Goal: Complete application form: Complete application form

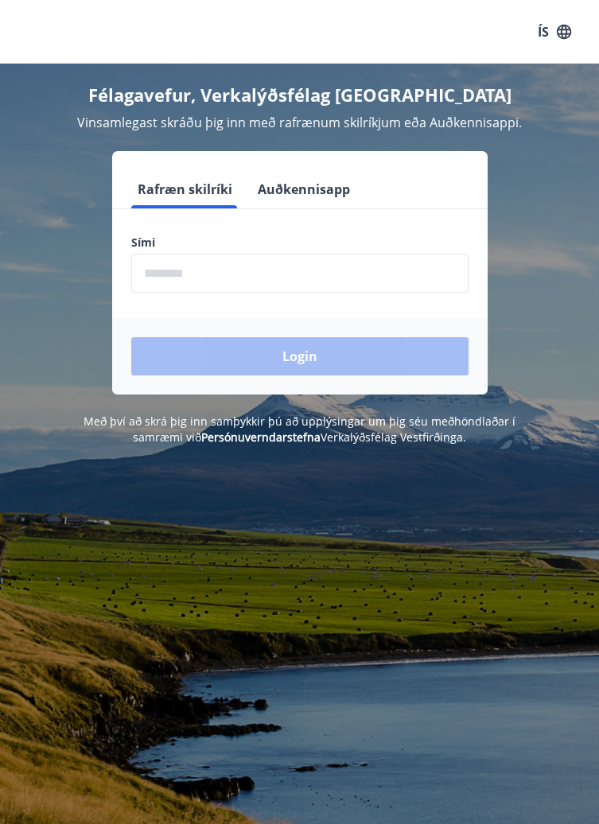
click at [400, 278] on input "phone" at bounding box center [299, 273] width 337 height 39
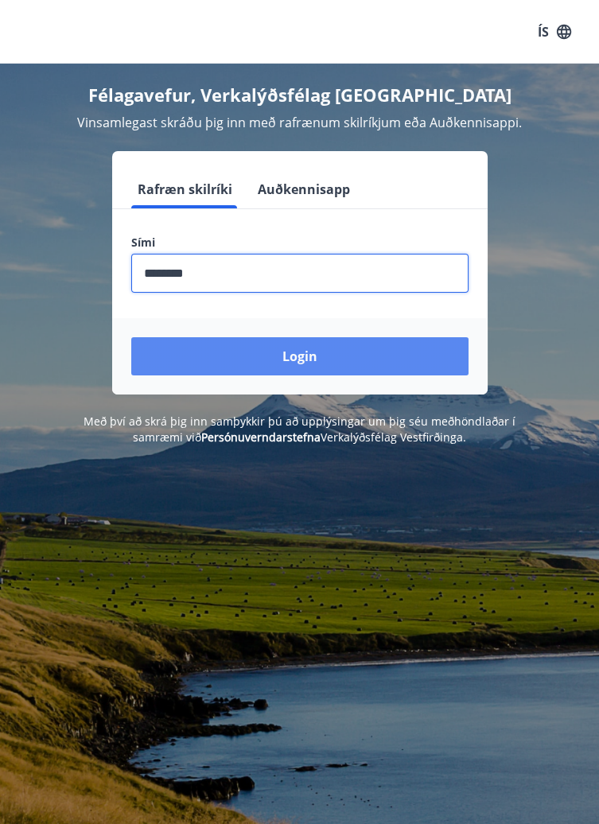
type input "********"
click at [418, 371] on button "Login" at bounding box center [299, 356] width 337 height 38
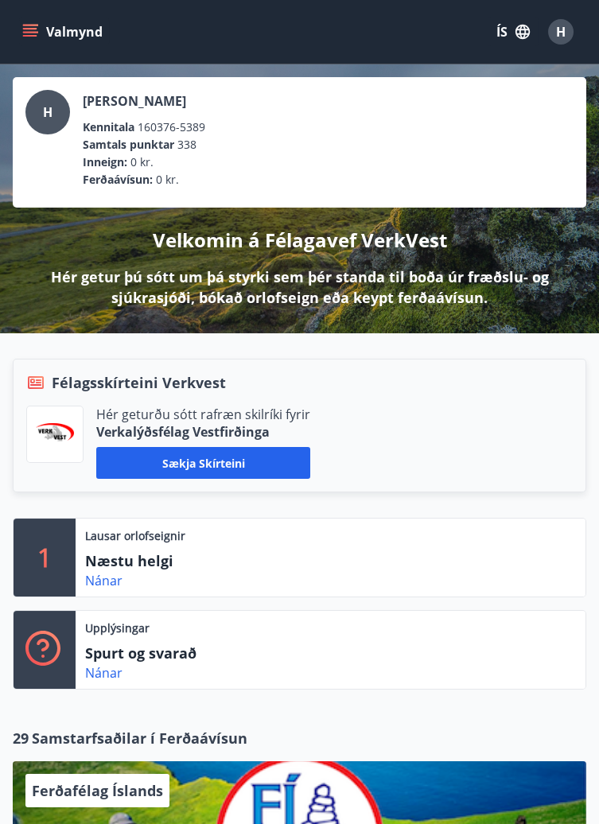
click at [44, 32] on button "Valmynd" at bounding box center [64, 31] width 90 height 29
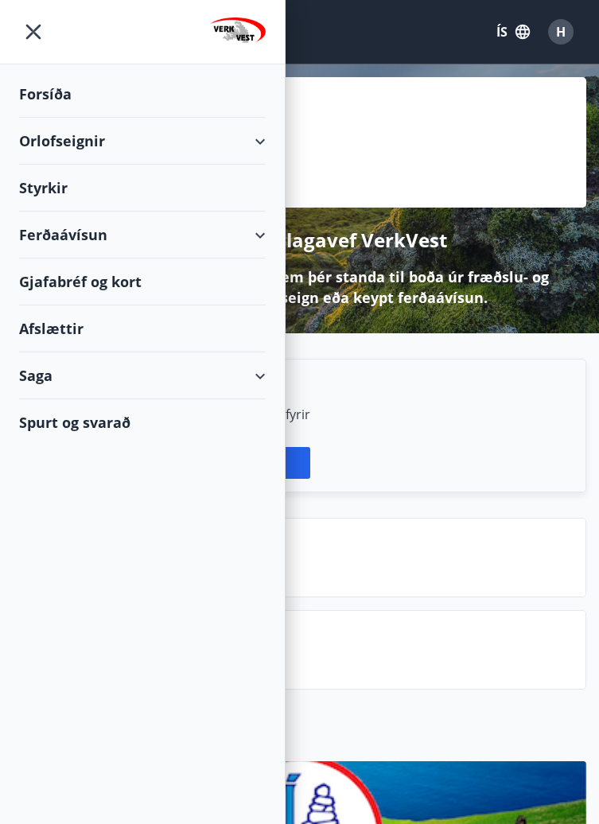
click at [498, 435] on div "Hér geturðu sótt rafræn skilríki fyrir Verkalýðsfélag Vestfirðinga Sækja skírte…" at bounding box center [299, 442] width 546 height 73
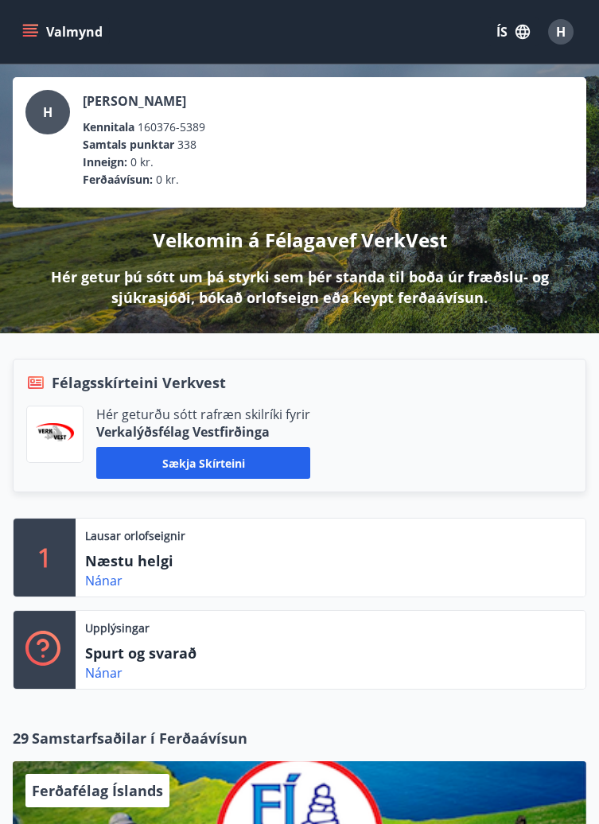
click at [562, 37] on span "H" at bounding box center [561, 31] width 10 height 17
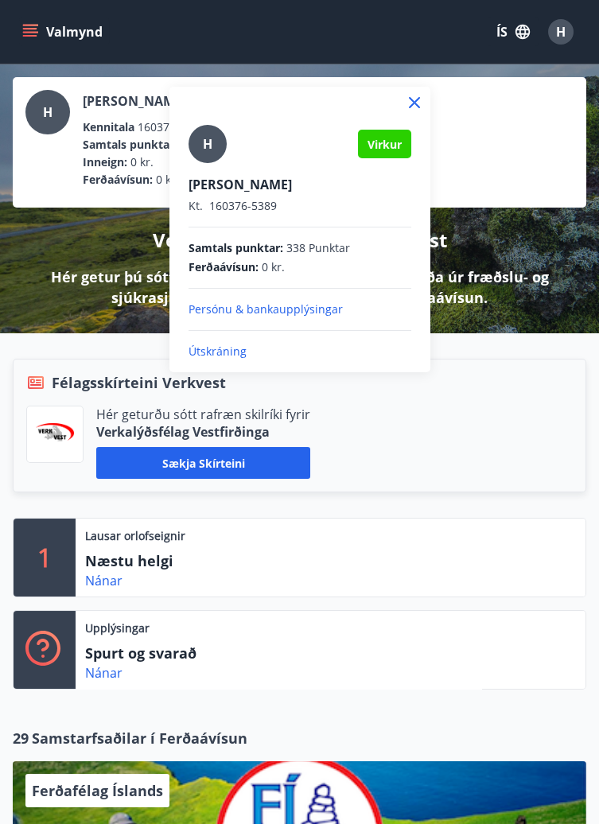
click at [300, 356] on p "Útskráning" at bounding box center [299, 352] width 223 height 16
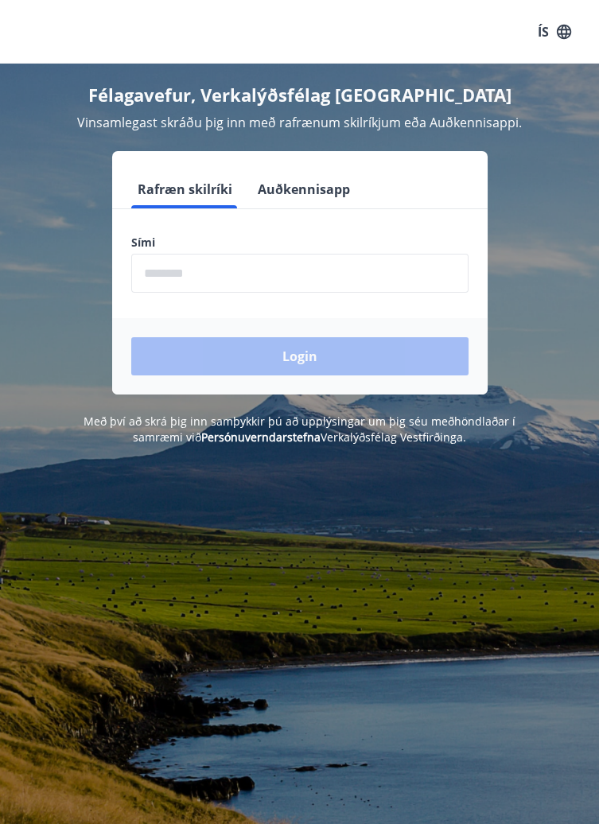
click at [593, 391] on div "Félagavefur, Verkalýðsfélag Vestfirðinga Vinsamlegast skráðu þig inn með rafræn…" at bounding box center [299, 255] width 599 height 382
click at [346, 273] on input "phone" at bounding box center [299, 273] width 337 height 39
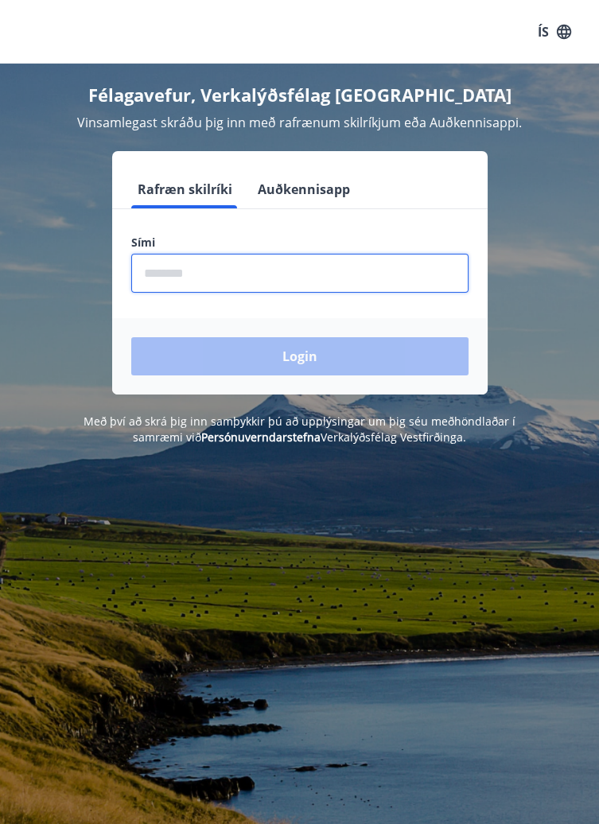
click at [405, 278] on input "phone" at bounding box center [299, 273] width 337 height 39
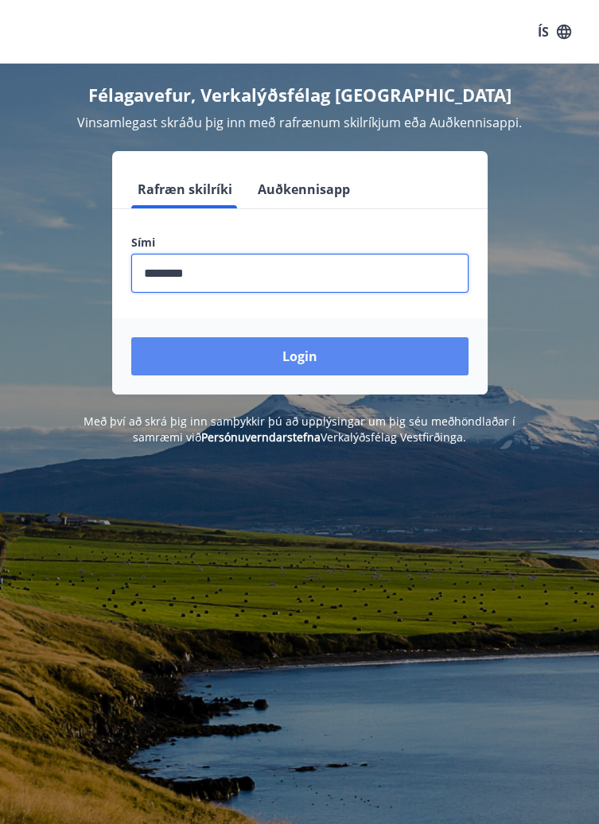
type input "********"
click at [421, 363] on button "Login" at bounding box center [299, 356] width 337 height 38
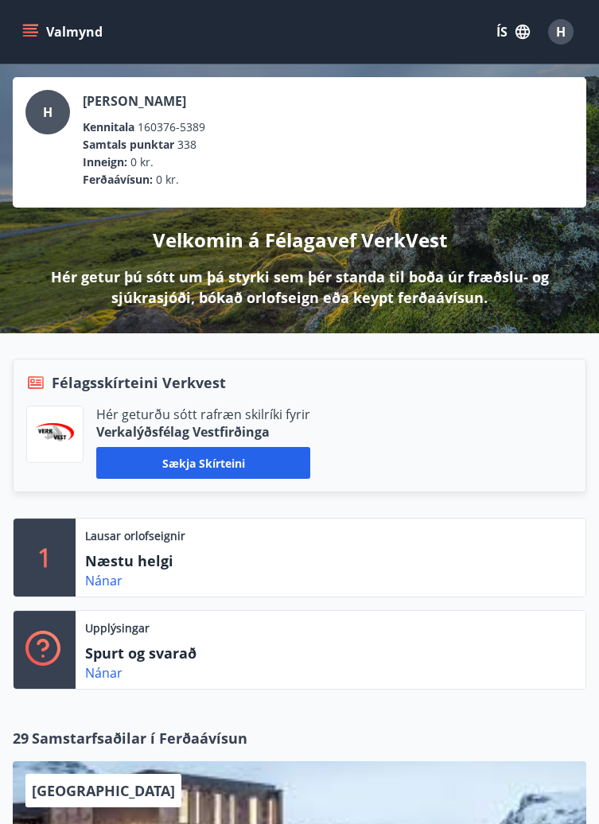
click at [37, 29] on icon "menu" at bounding box center [30, 32] width 16 height 16
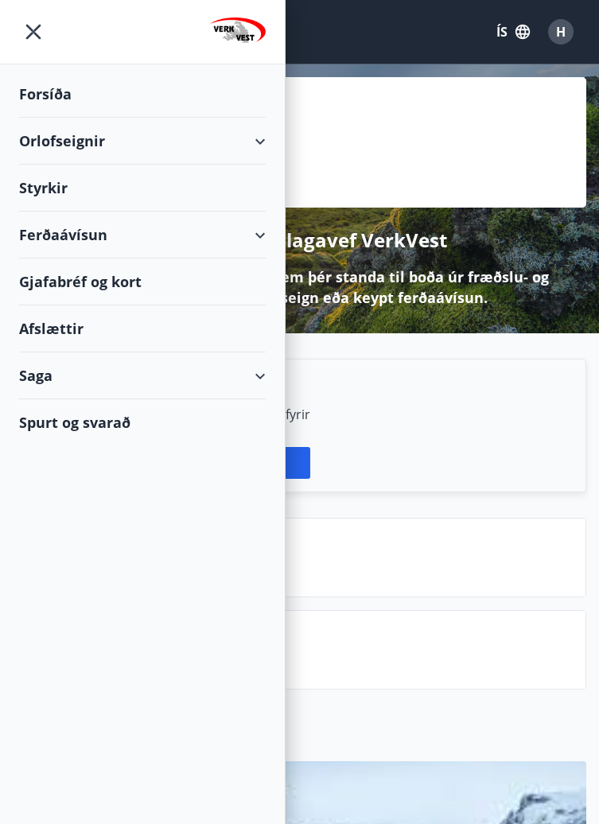
click at [44, 192] on div "Styrkir" at bounding box center [142, 188] width 247 height 47
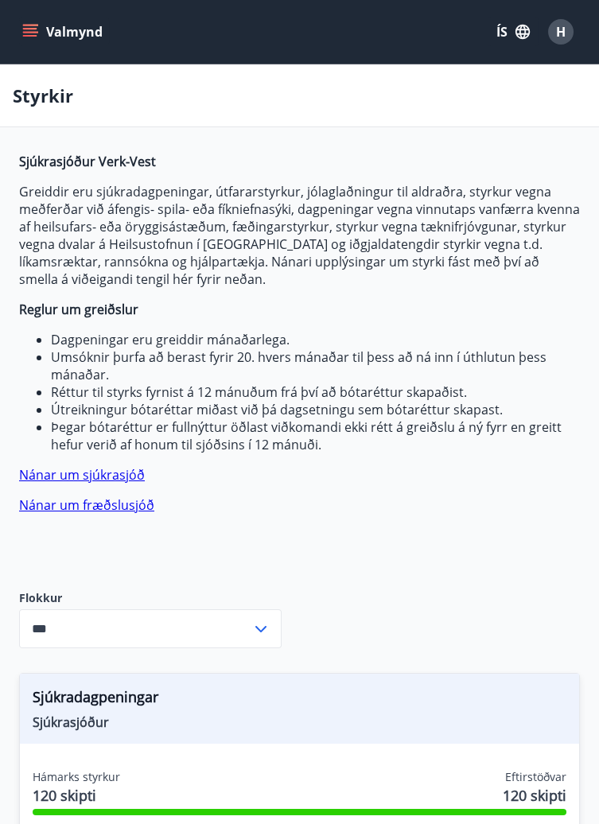
type input "***"
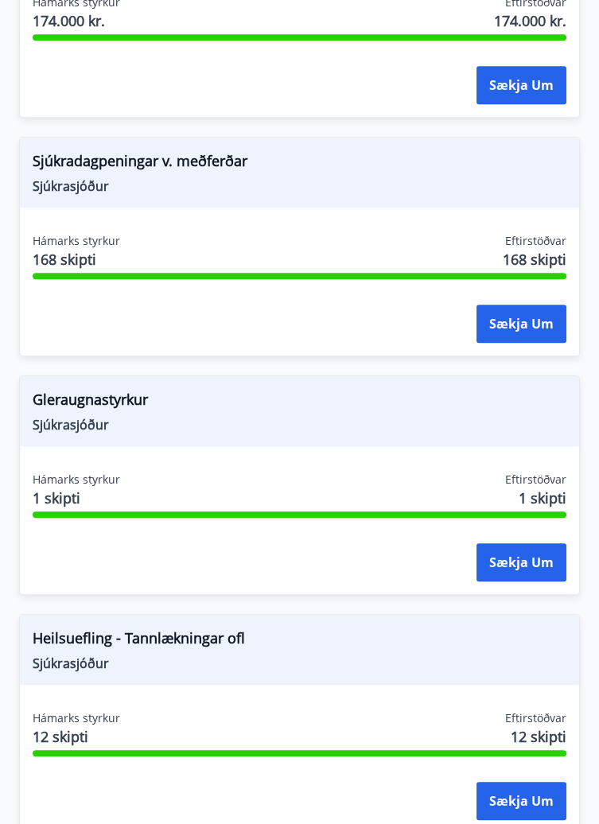
scroll to position [2697, 0]
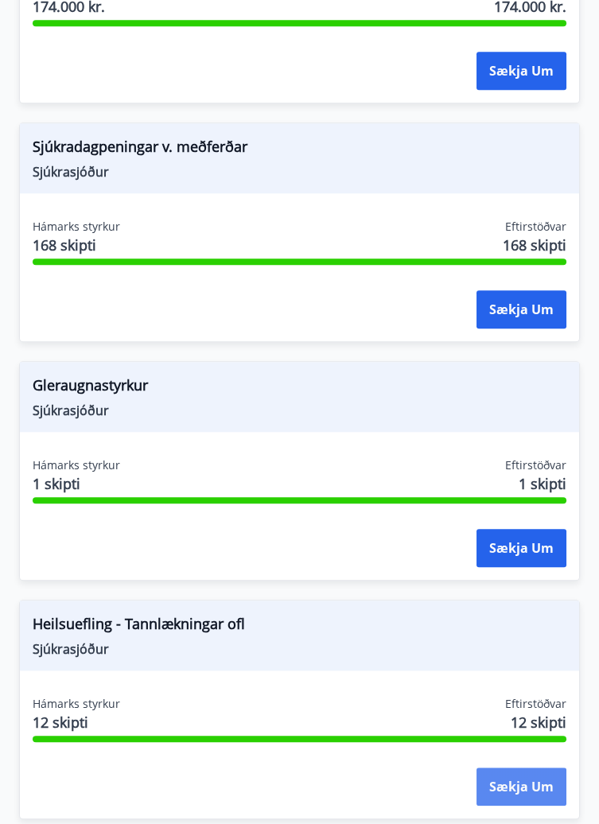
click at [514, 789] on button "Sækja um" at bounding box center [521, 786] width 90 height 38
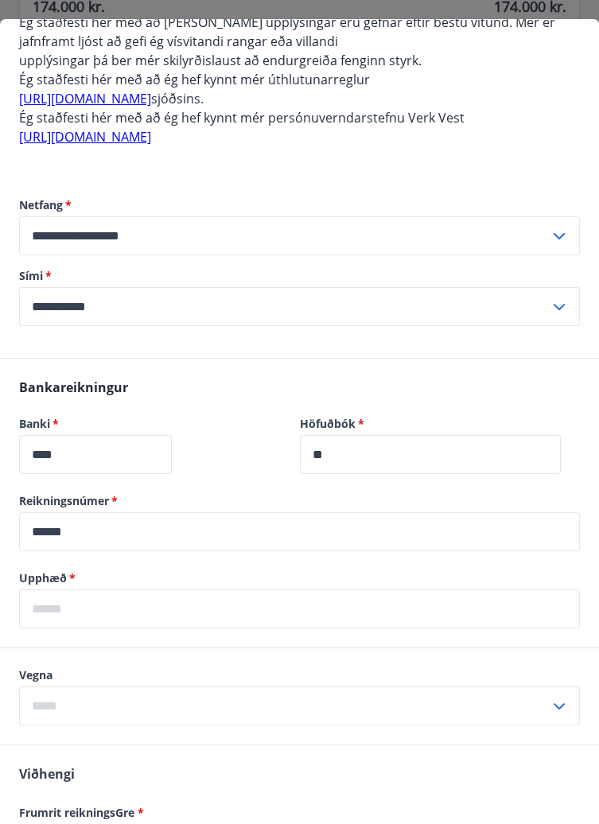
scroll to position [595, 0]
click at [278, 611] on input "text" at bounding box center [299, 607] width 561 height 39
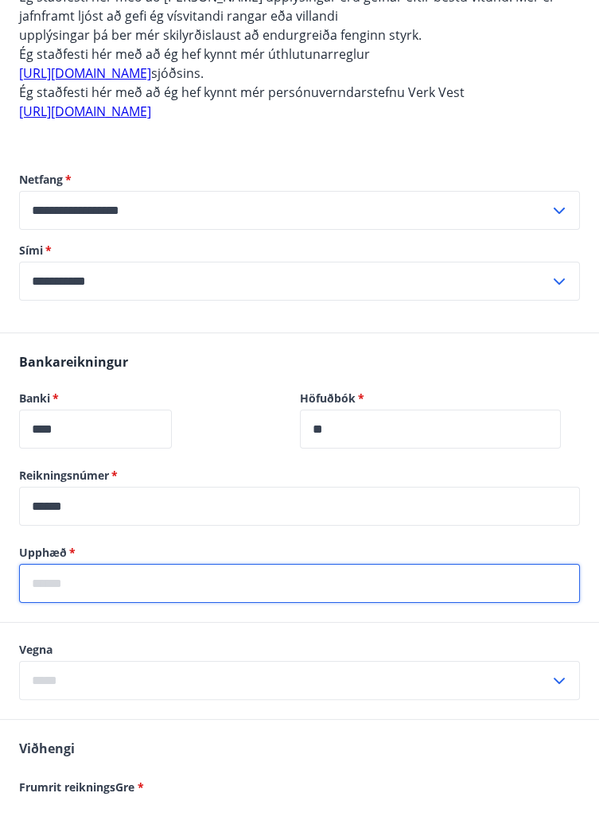
scroll to position [2697, 0]
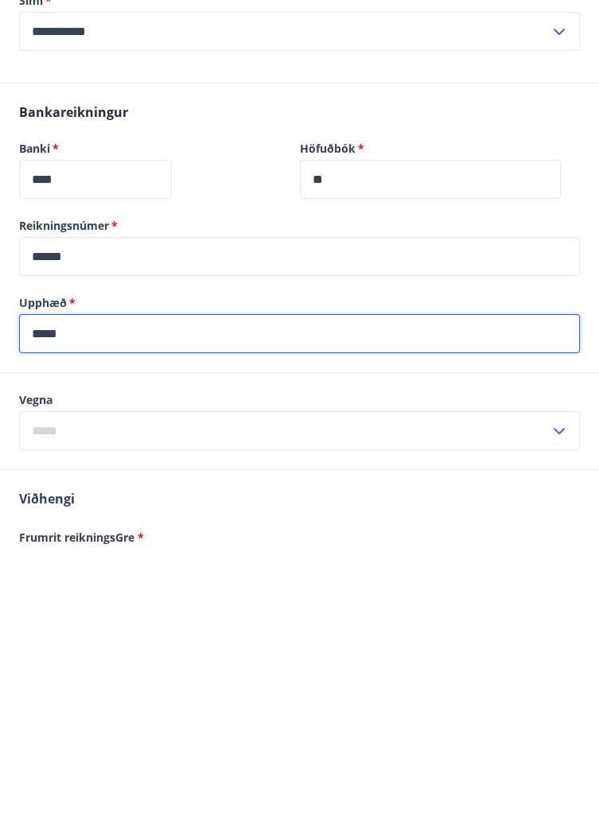
type input "*****"
click at [358, 709] on input "text" at bounding box center [284, 704] width 530 height 39
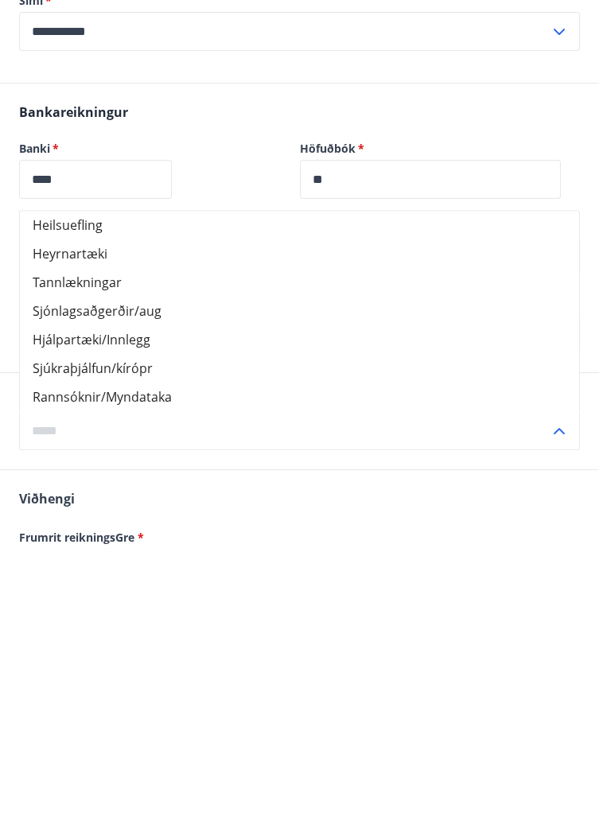
click at [107, 558] on li "Tannlækningar" at bounding box center [299, 556] width 559 height 29
type input "**********"
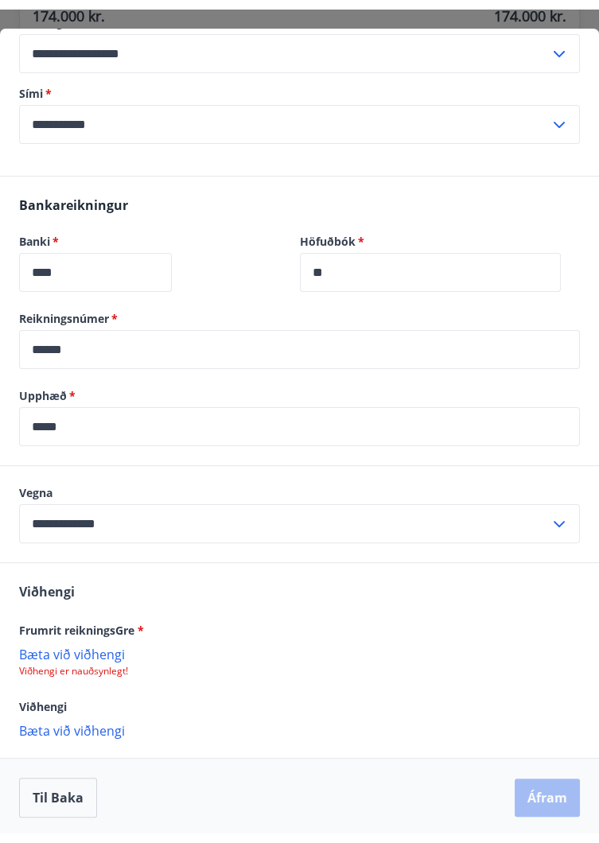
scroll to position [788, 0]
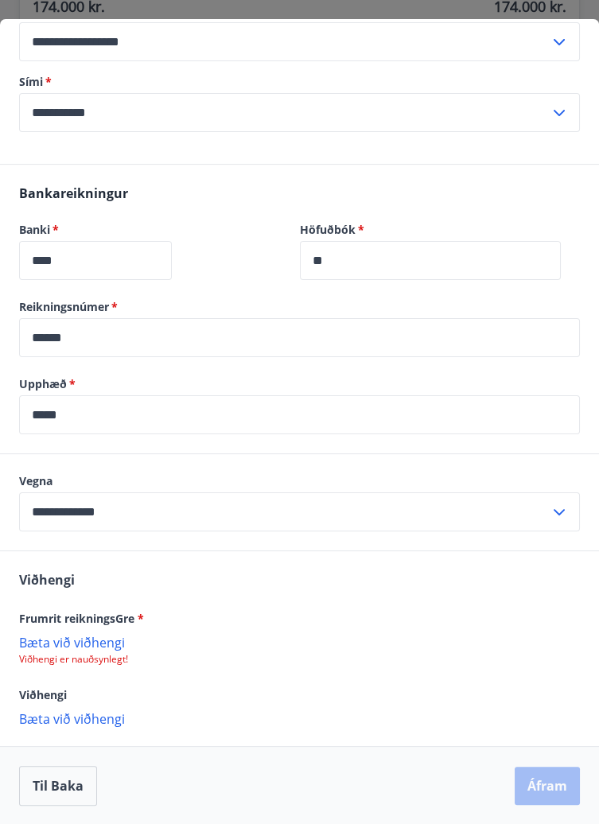
click at [93, 650] on p "Bæta við viðhengi" at bounding box center [299, 642] width 561 height 16
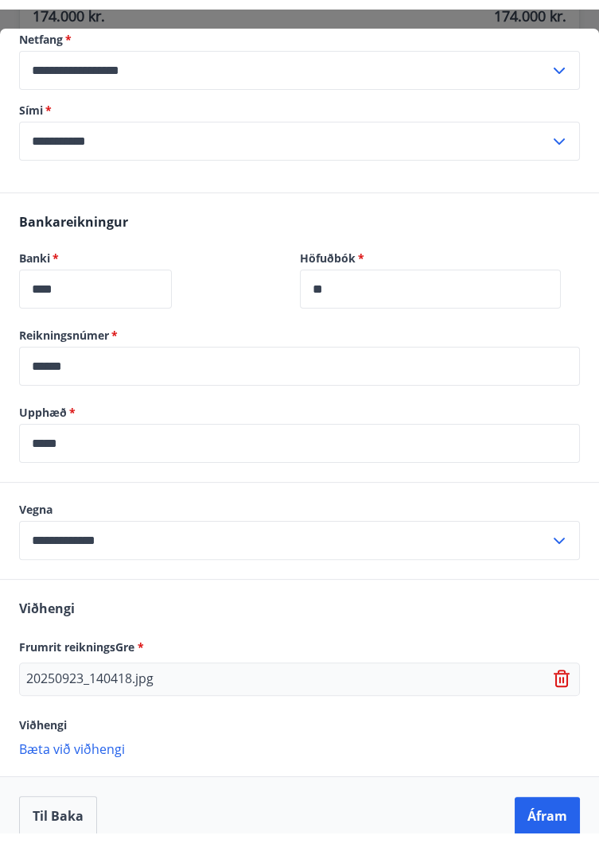
scroll to position [789, 0]
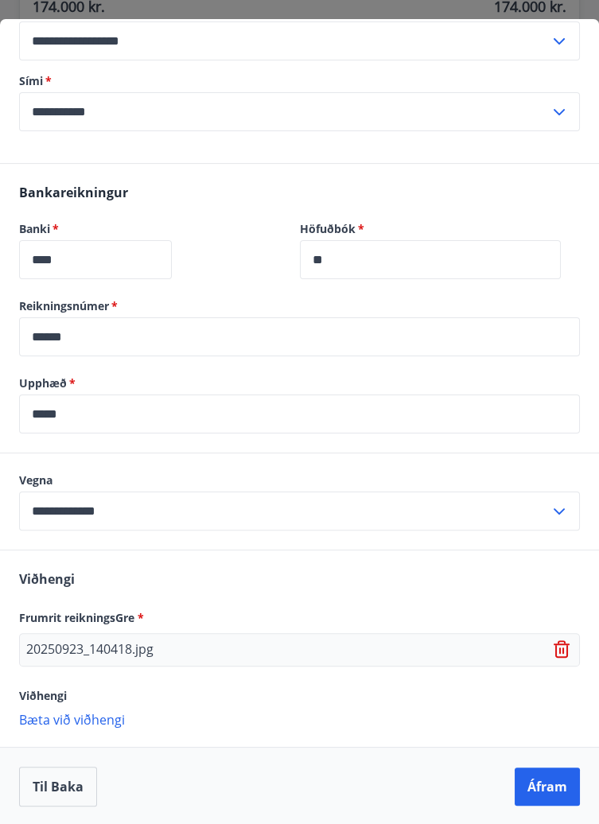
click at [124, 650] on p "20250923_140418.jpg" at bounding box center [89, 649] width 127 height 19
click at [139, 647] on p "20250923_140418.jpg" at bounding box center [89, 649] width 127 height 19
click at [134, 653] on p "20250923_140418.jpg" at bounding box center [89, 649] width 127 height 19
click at [139, 647] on p "20250923_140418.jpg" at bounding box center [89, 649] width 127 height 19
click at [64, 658] on div "20250923_140418.jpg" at bounding box center [299, 649] width 561 height 33
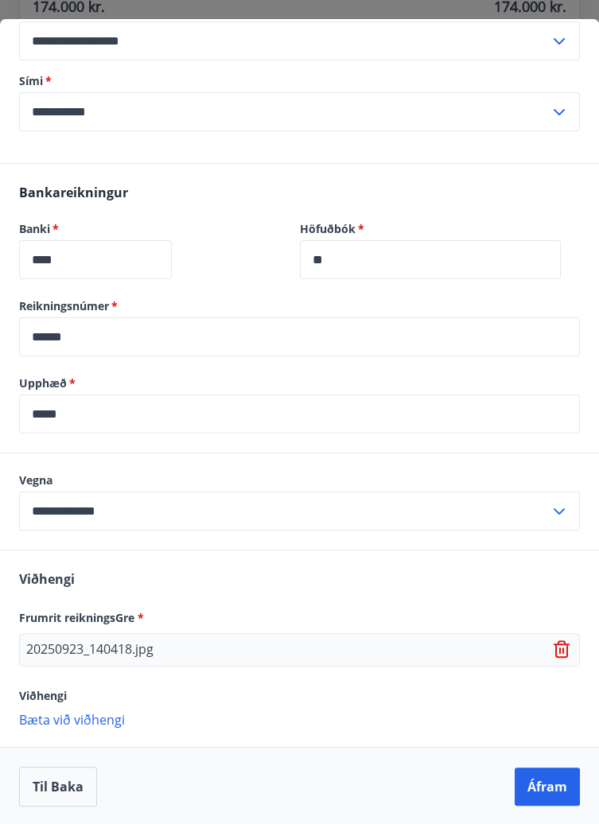
click at [61, 655] on p "20250923_140418.jpg" at bounding box center [89, 649] width 127 height 19
click at [60, 662] on div "20250923_140418.jpg" at bounding box center [299, 649] width 561 height 33
click at [99, 723] on p "Bæta við viðhengi" at bounding box center [299, 719] width 561 height 16
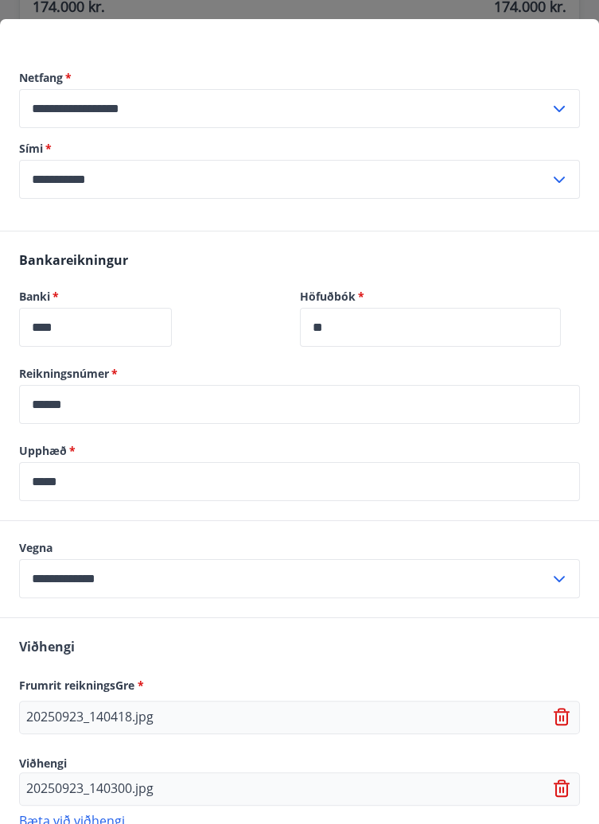
scroll to position [822, 0]
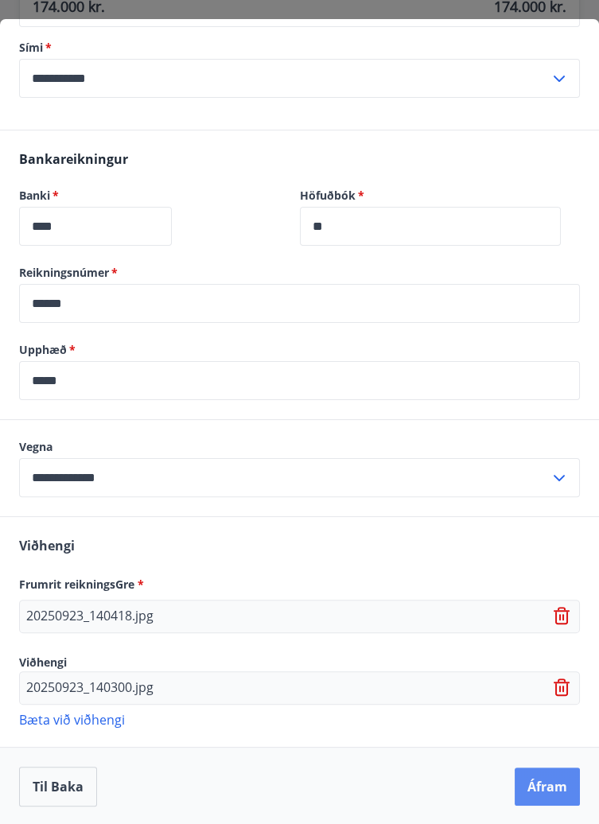
click at [540, 793] on button "Áfram" at bounding box center [547, 786] width 65 height 38
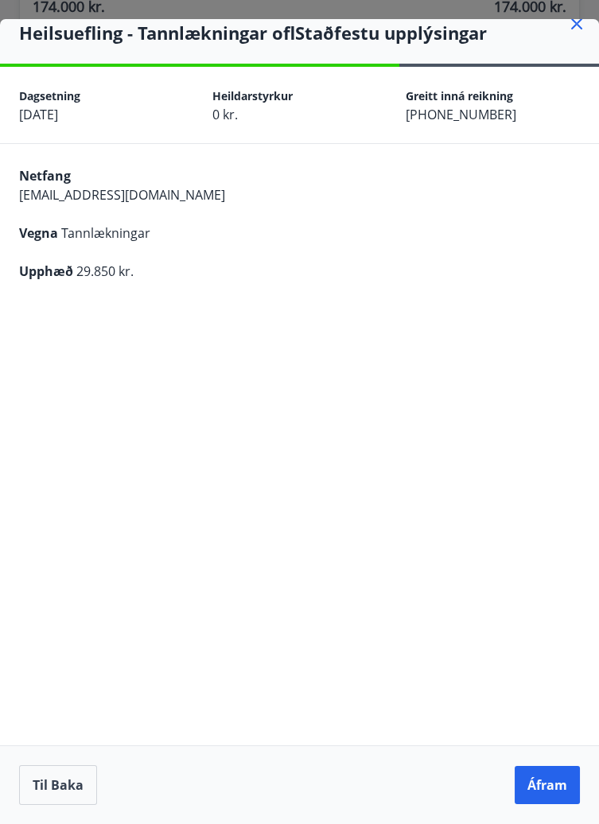
scroll to position [94, 0]
click at [549, 791] on button "Áfram" at bounding box center [547, 785] width 65 height 38
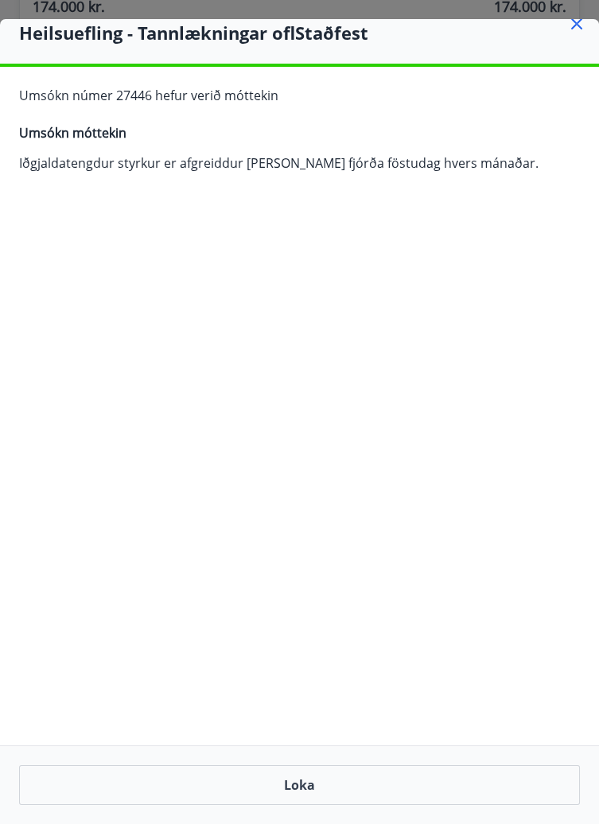
scroll to position [0, 0]
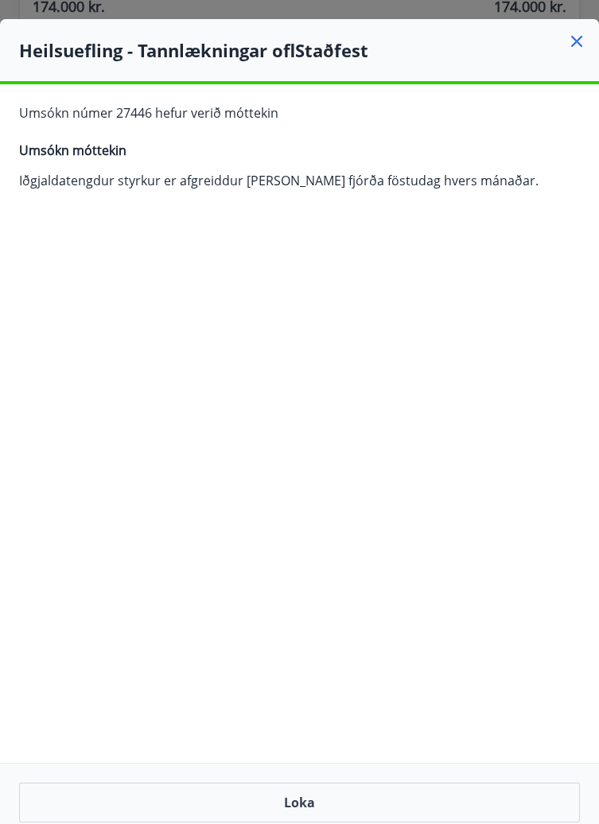
click at [576, 41] on icon at bounding box center [577, 42] width 2 height 2
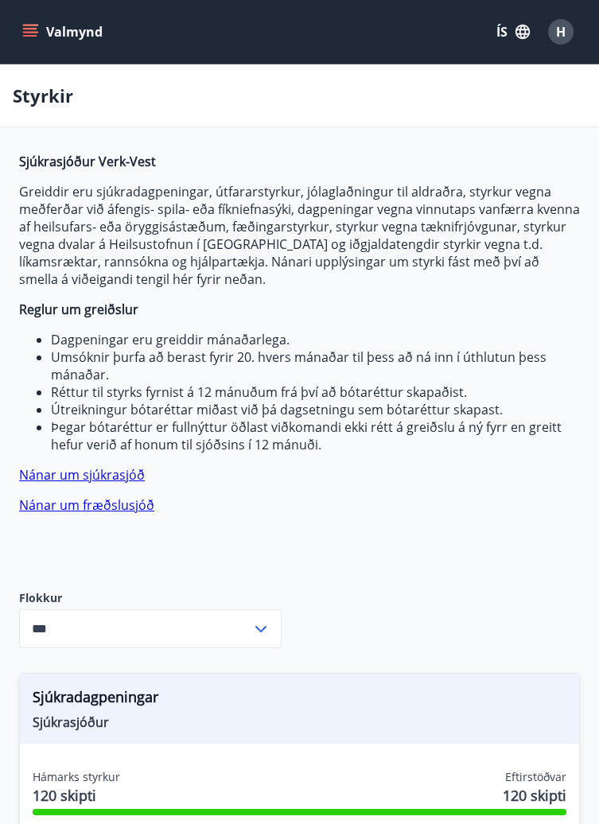
click at [42, 29] on button "Valmynd" at bounding box center [64, 31] width 90 height 29
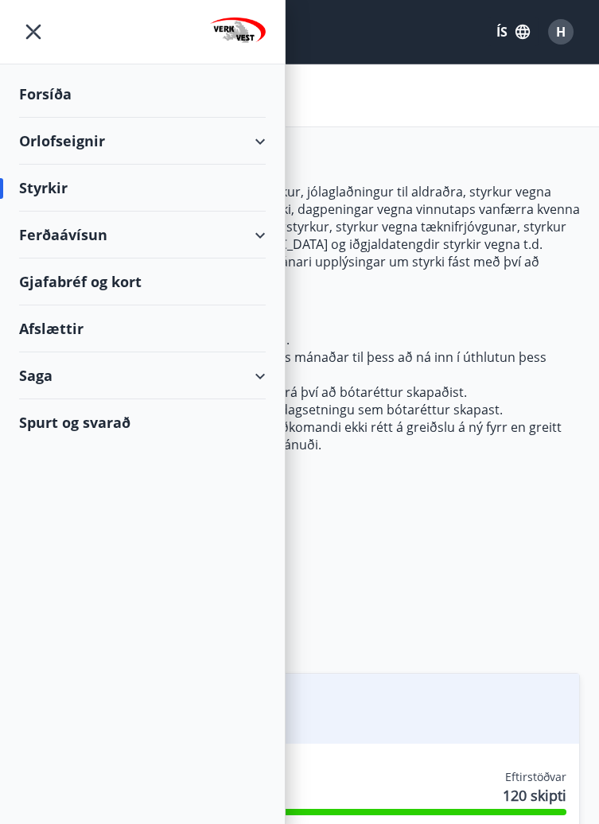
click at [53, 186] on div "Styrkir" at bounding box center [142, 188] width 247 height 47
click at [52, 190] on div "Styrkir" at bounding box center [142, 188] width 247 height 47
click at [48, 196] on div "Styrkir" at bounding box center [142, 188] width 247 height 47
click at [51, 187] on div "Styrkir" at bounding box center [142, 188] width 247 height 47
click at [48, 186] on div "Styrkir" at bounding box center [142, 188] width 247 height 47
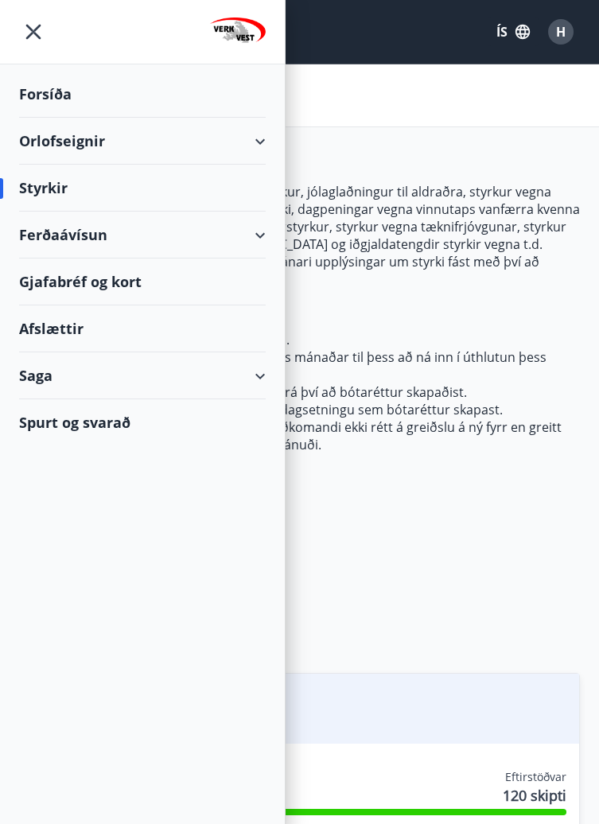
click at [48, 183] on div "Styrkir" at bounding box center [142, 188] width 247 height 47
click at [231, 193] on div "Styrkir" at bounding box center [142, 188] width 247 height 47
click at [121, 245] on div "Ferðaávísun" at bounding box center [142, 235] width 247 height 47
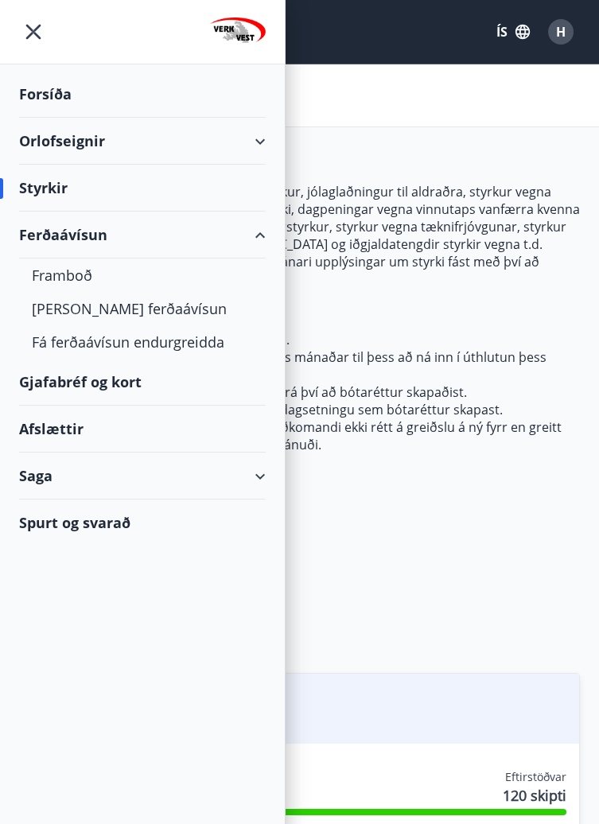
click at [259, 223] on div "Ferðaávísun" at bounding box center [142, 235] width 247 height 47
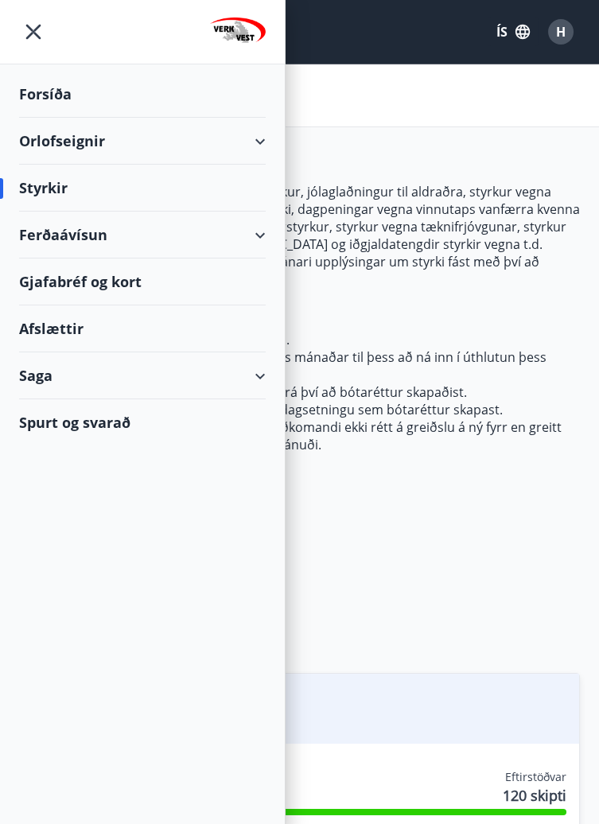
click at [172, 232] on div "Ferðaávísun" at bounding box center [142, 235] width 247 height 47
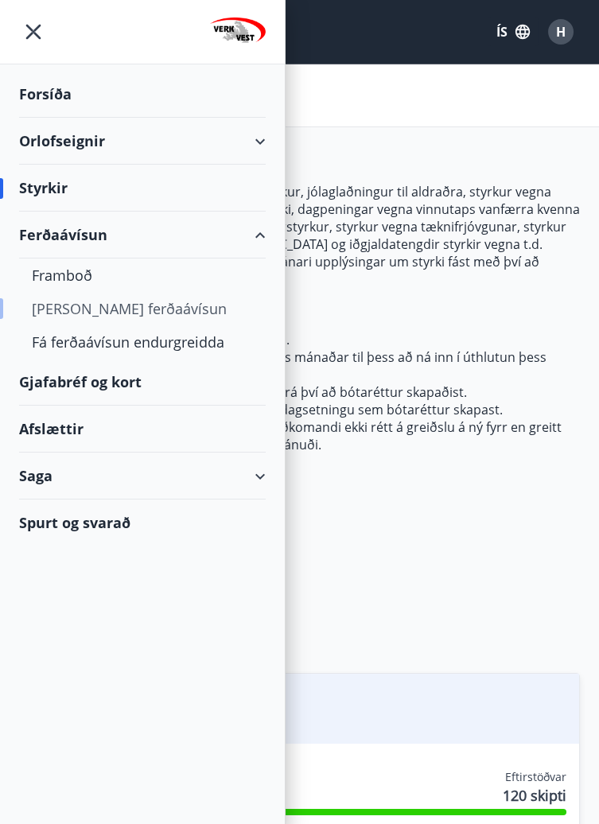
click at [146, 303] on div "Kaupa ferðaávísun" at bounding box center [142, 308] width 221 height 33
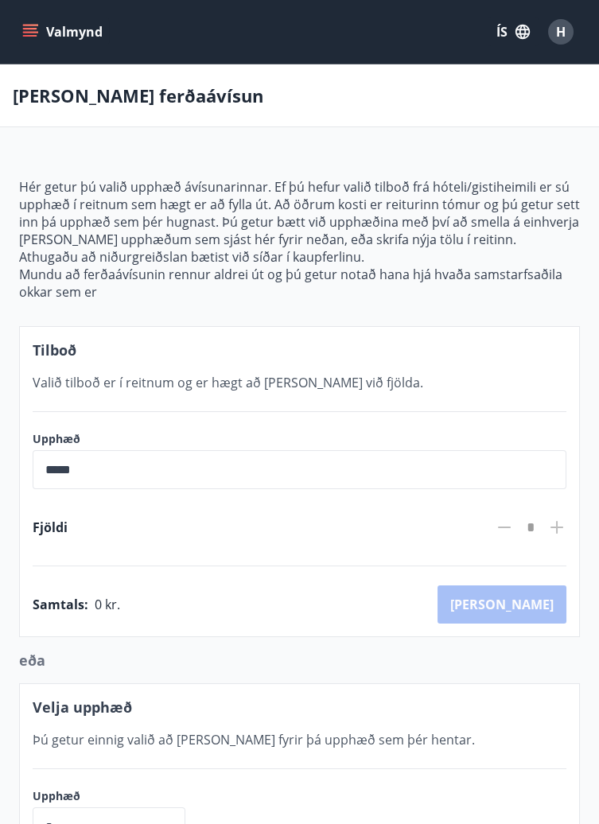
click at [24, 27] on icon "menu" at bounding box center [30, 32] width 16 height 16
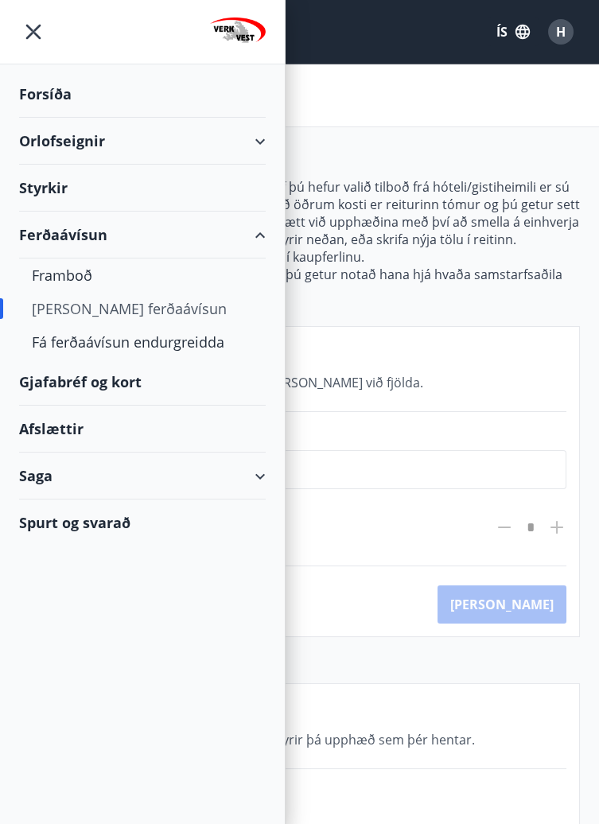
click at [62, 181] on div "Styrkir" at bounding box center [142, 188] width 247 height 47
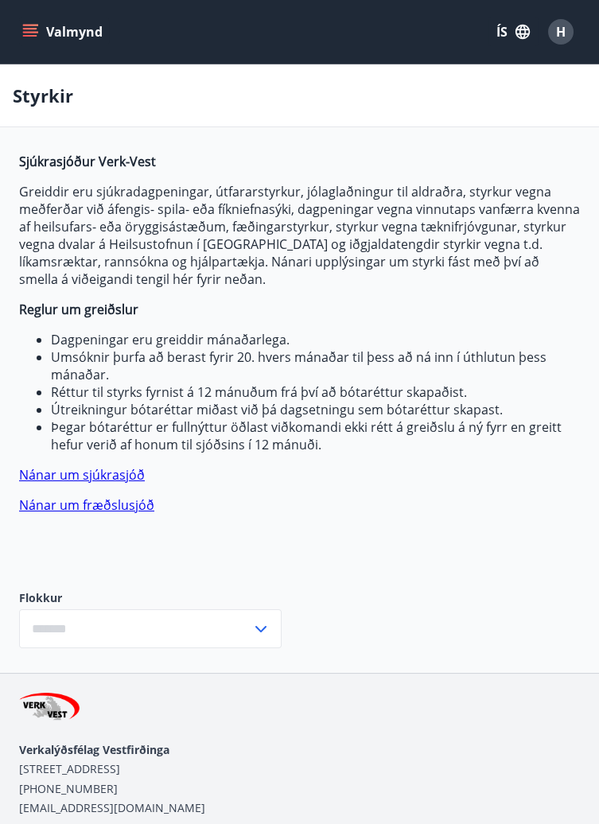
type input "***"
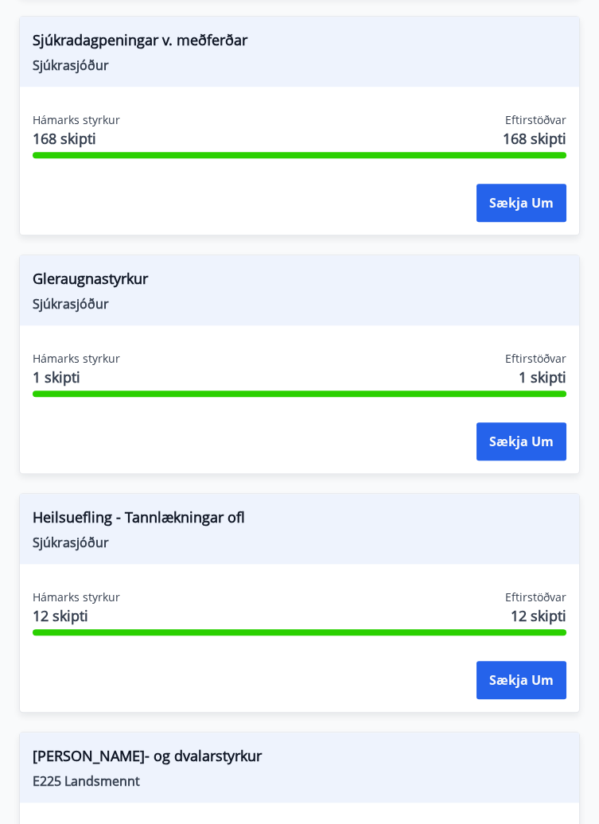
scroll to position [2805, 0]
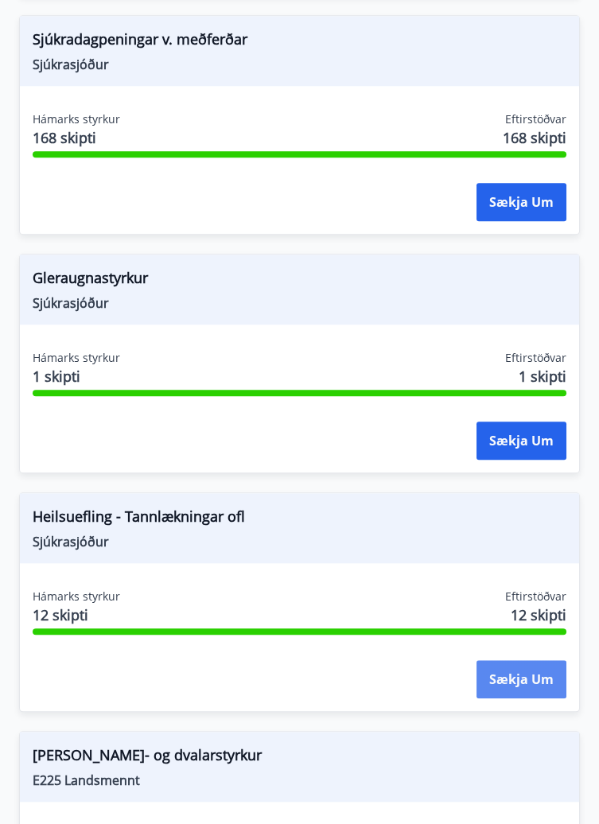
click at [530, 689] on button "Sækja um" at bounding box center [521, 679] width 90 height 38
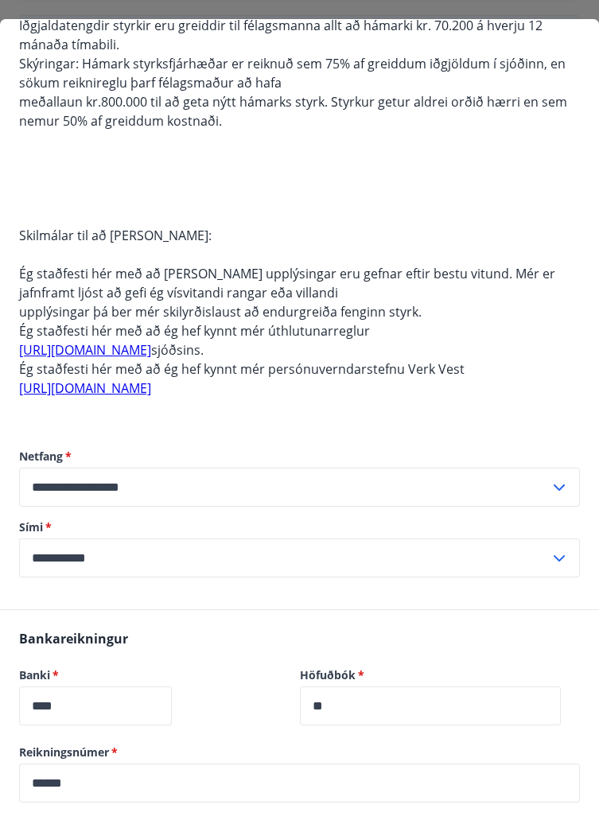
scroll to position [0, 0]
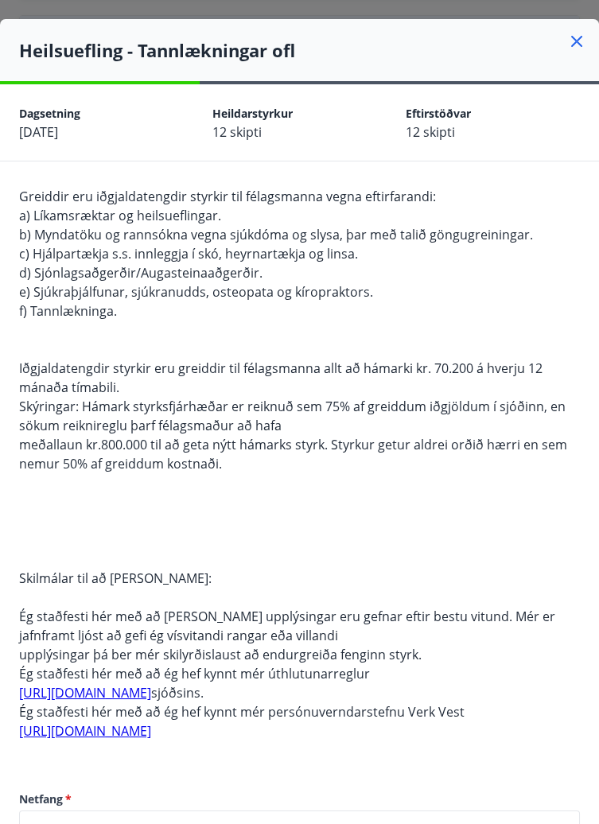
click at [576, 41] on icon at bounding box center [577, 42] width 2 height 2
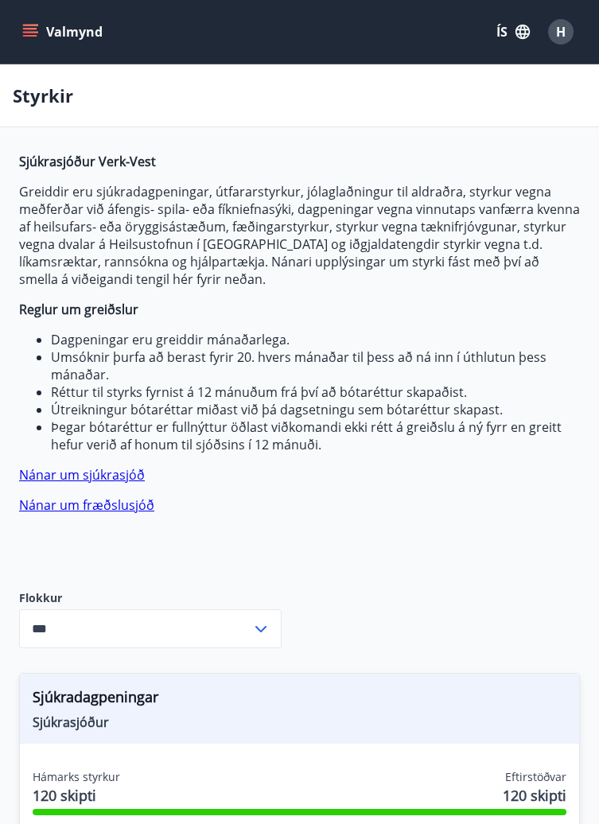
click at [568, 35] on div "H" at bounding box center [560, 31] width 25 height 25
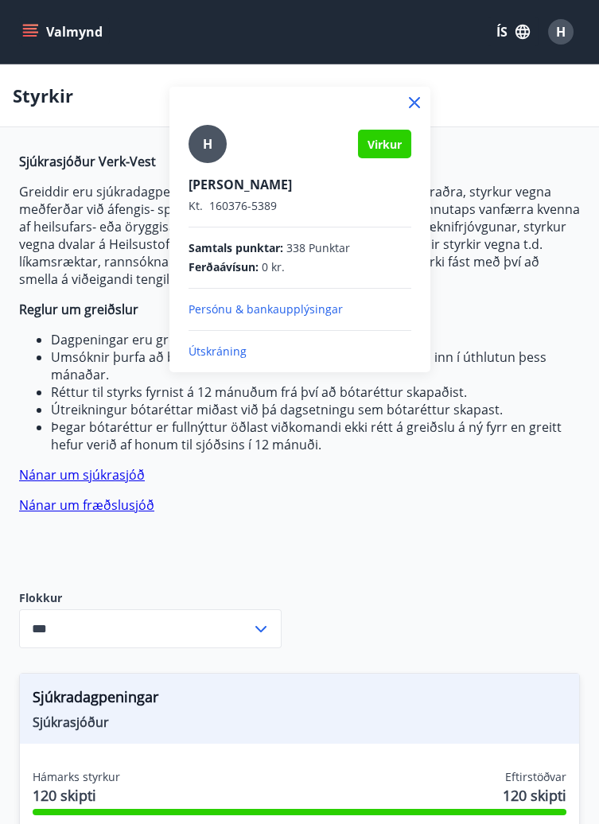
click at [495, 102] on div at bounding box center [299, 412] width 599 height 824
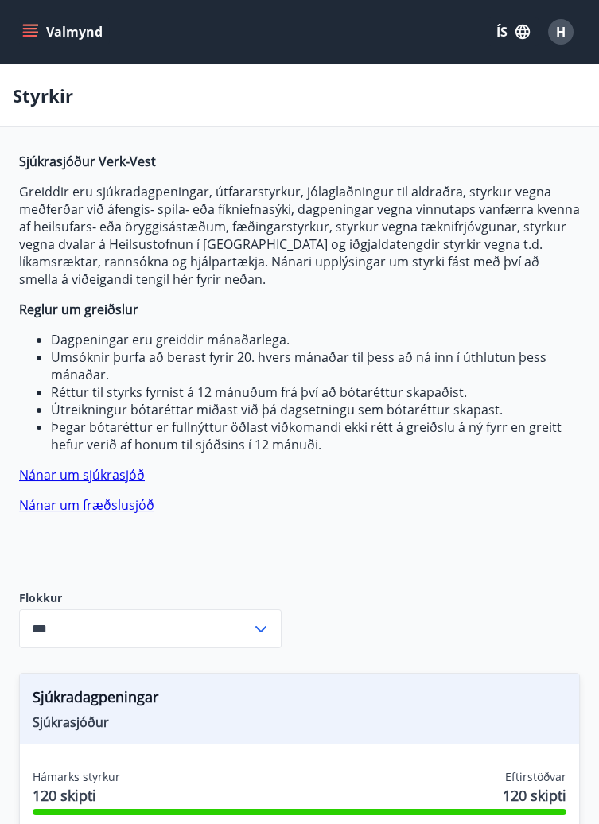
click at [32, 24] on icon "menu" at bounding box center [30, 32] width 16 height 16
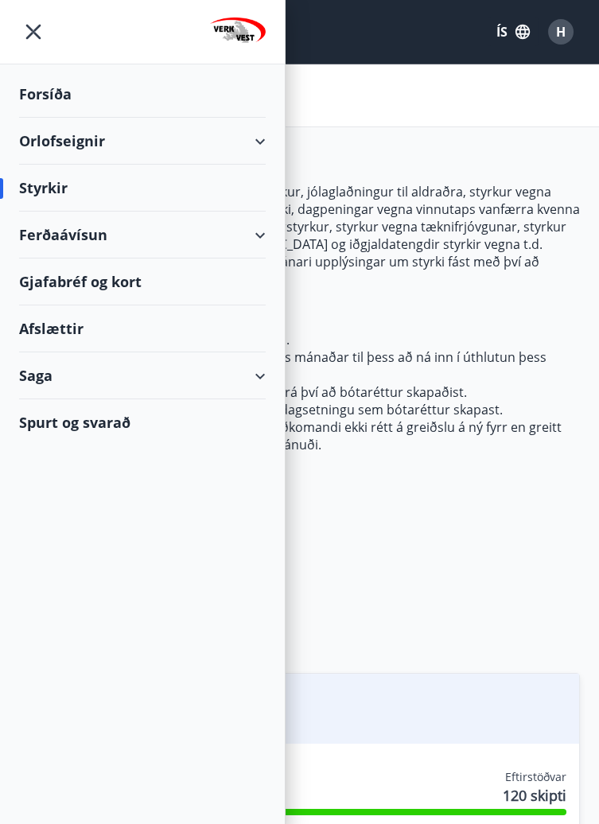
click at [562, 41] on div "H" at bounding box center [560, 31] width 25 height 25
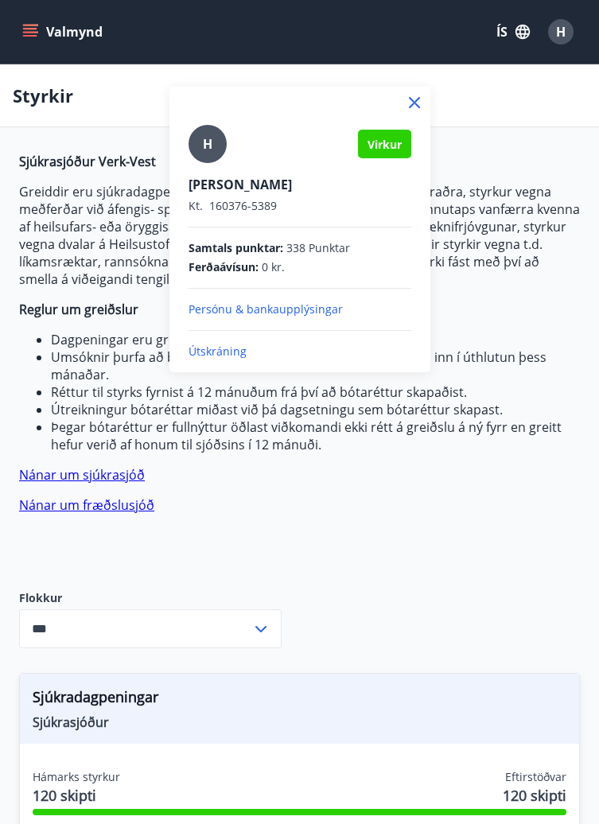
click at [227, 355] on p "Útskráning" at bounding box center [299, 352] width 223 height 16
